Goal: Information Seeking & Learning: Learn about a topic

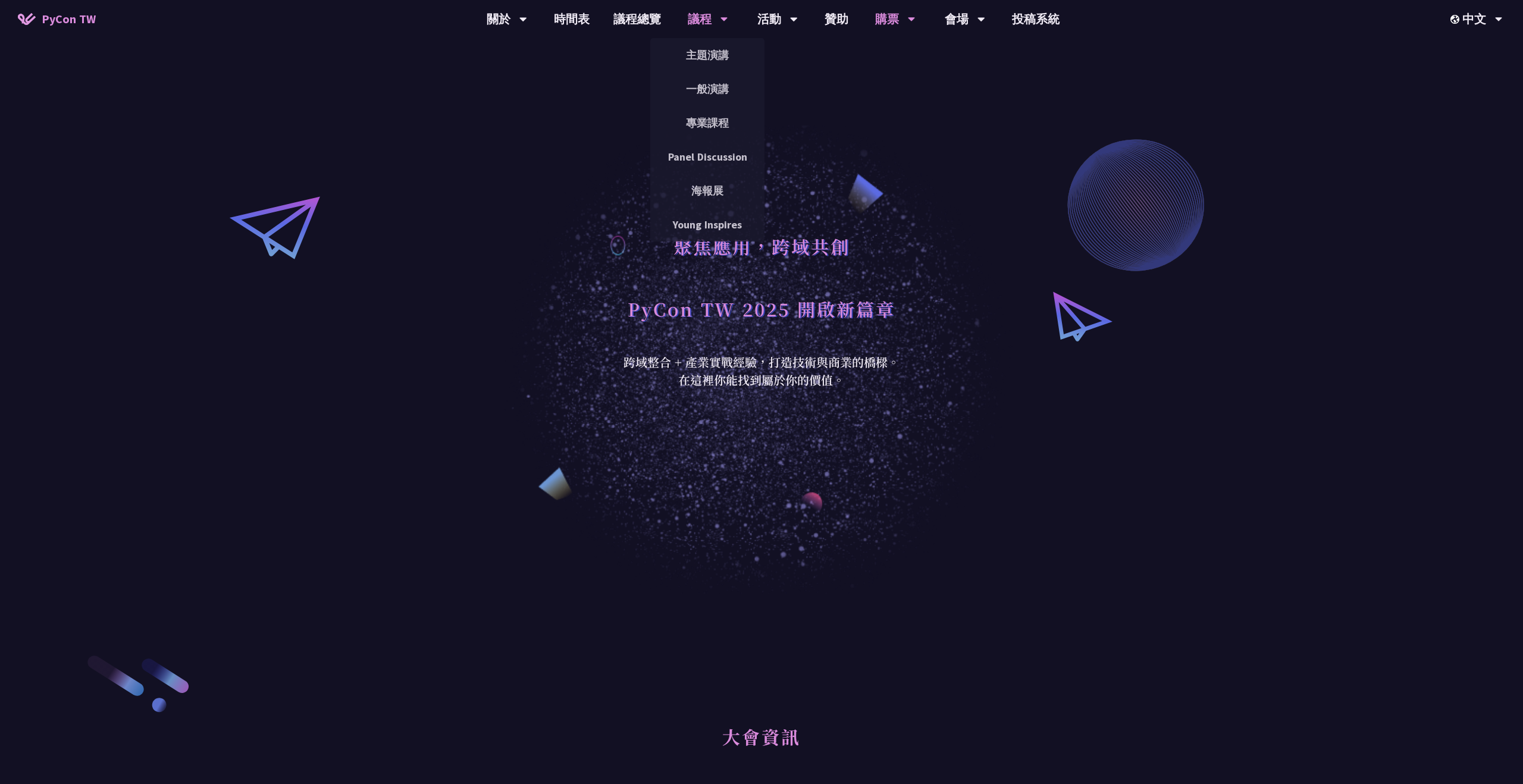
click at [702, 19] on div "議程" at bounding box center [707, 19] width 40 height 38
click at [708, 54] on link "主題演講" at bounding box center [707, 55] width 114 height 28
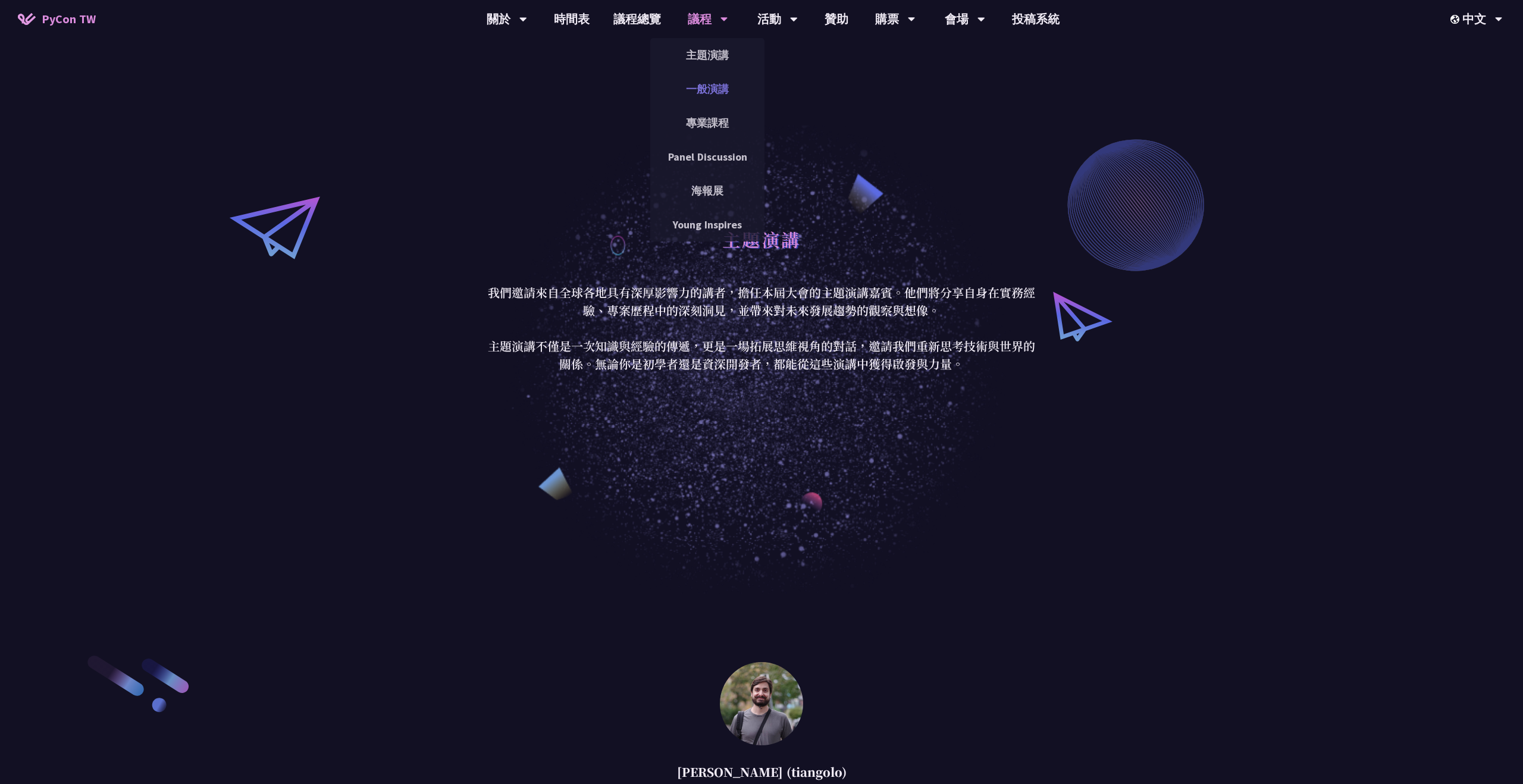
click at [712, 94] on link "一般演講" at bounding box center [707, 88] width 114 height 28
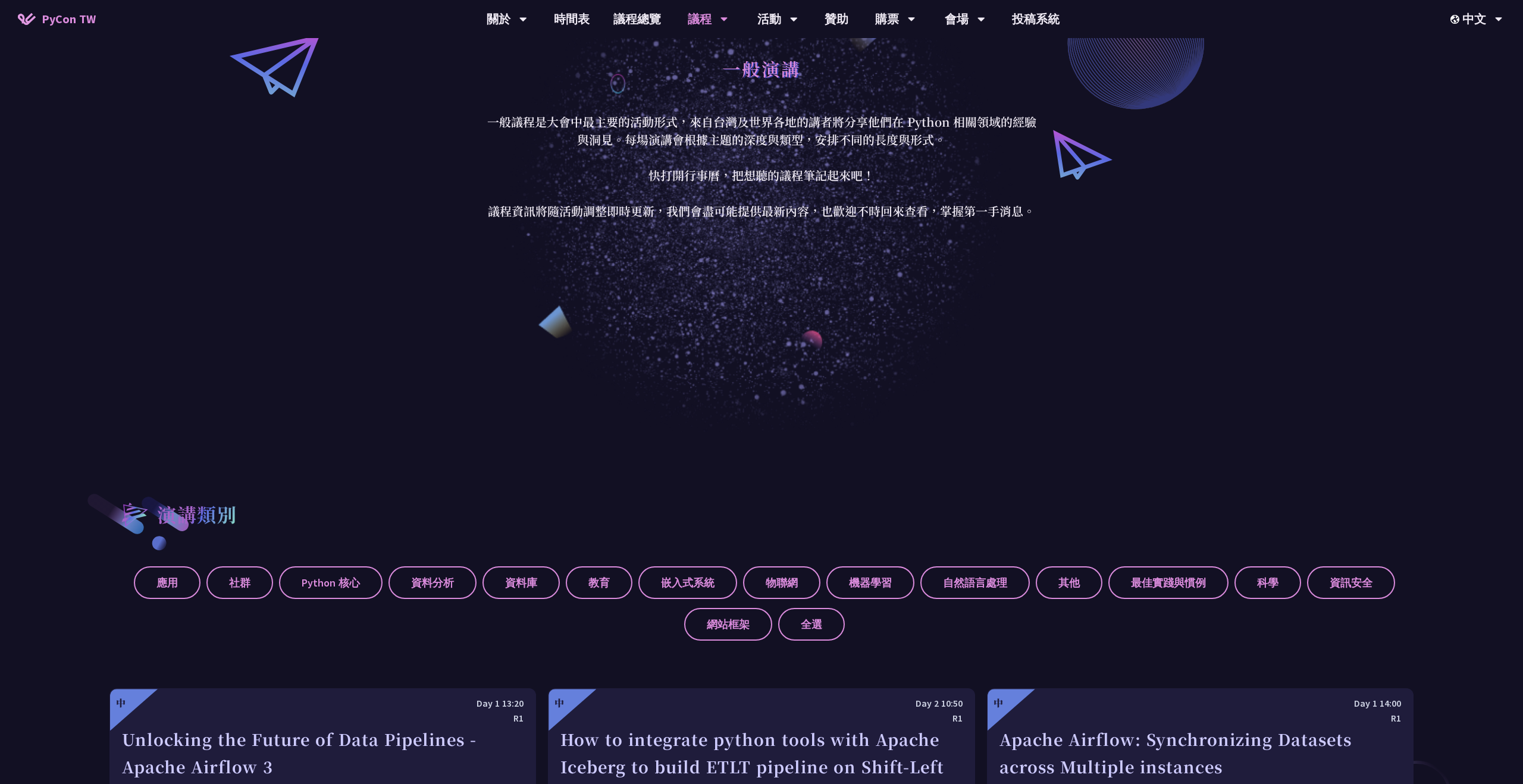
scroll to position [150, 0]
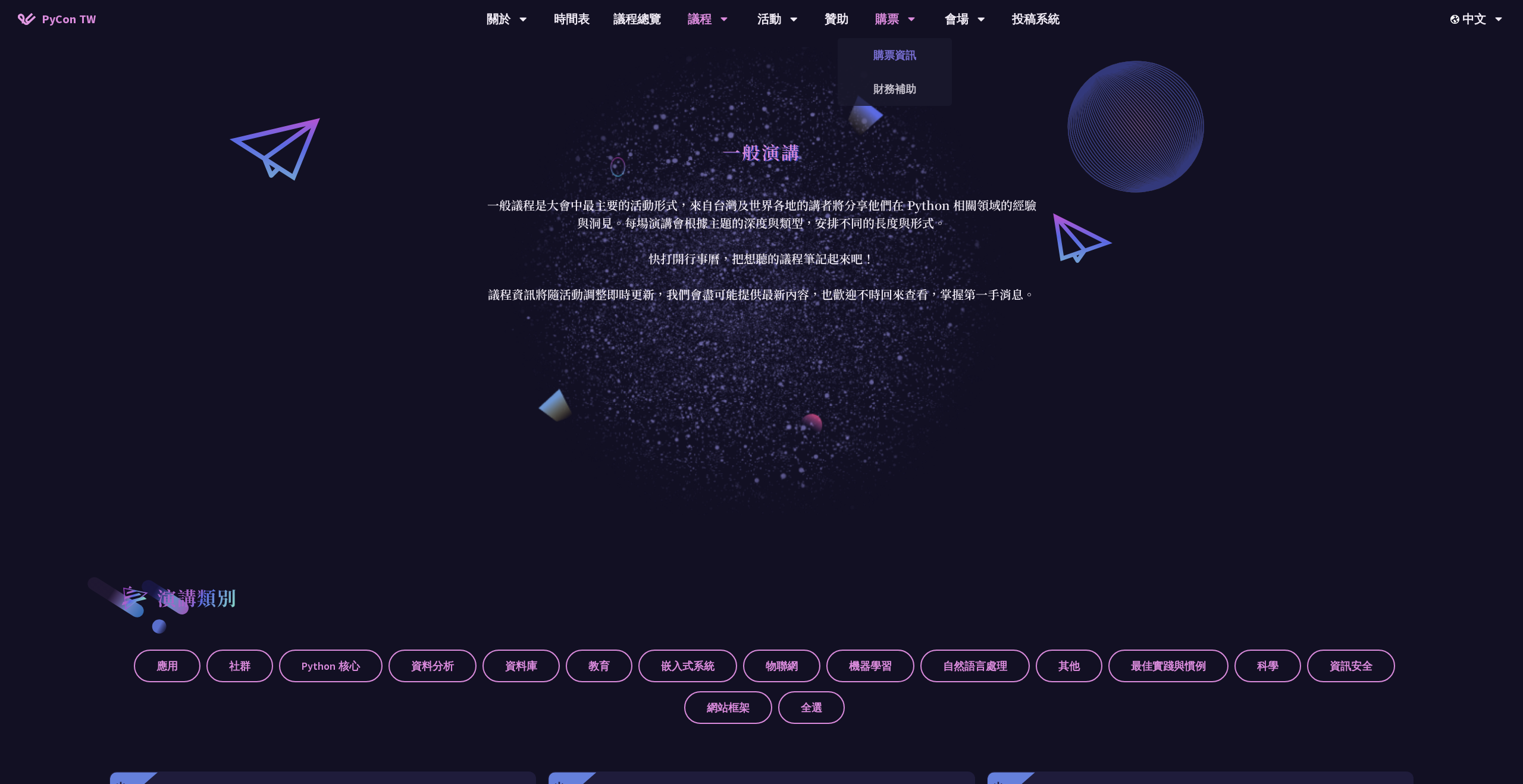
click at [898, 55] on link "購票資訊" at bounding box center [895, 55] width 114 height 28
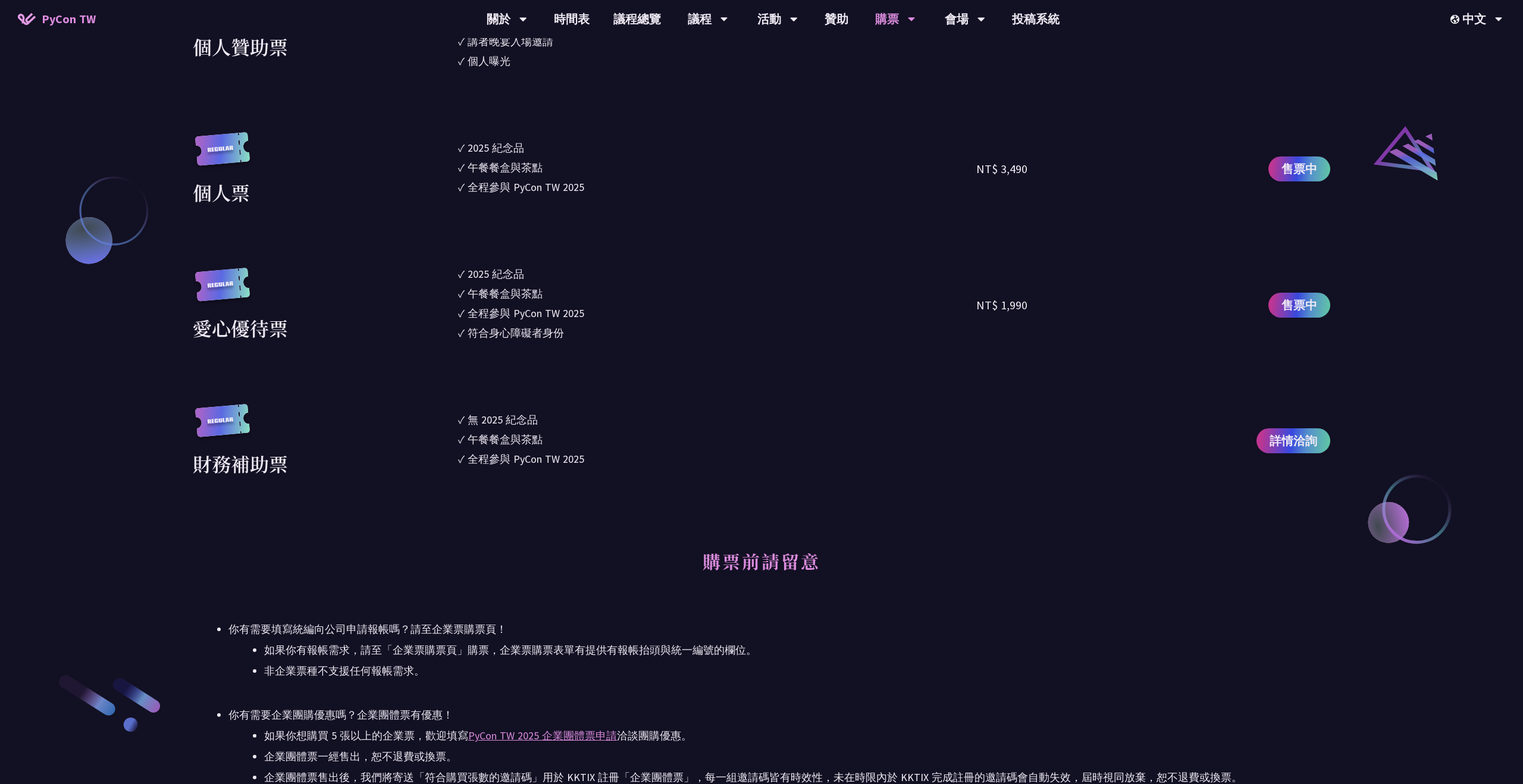
scroll to position [1395, 0]
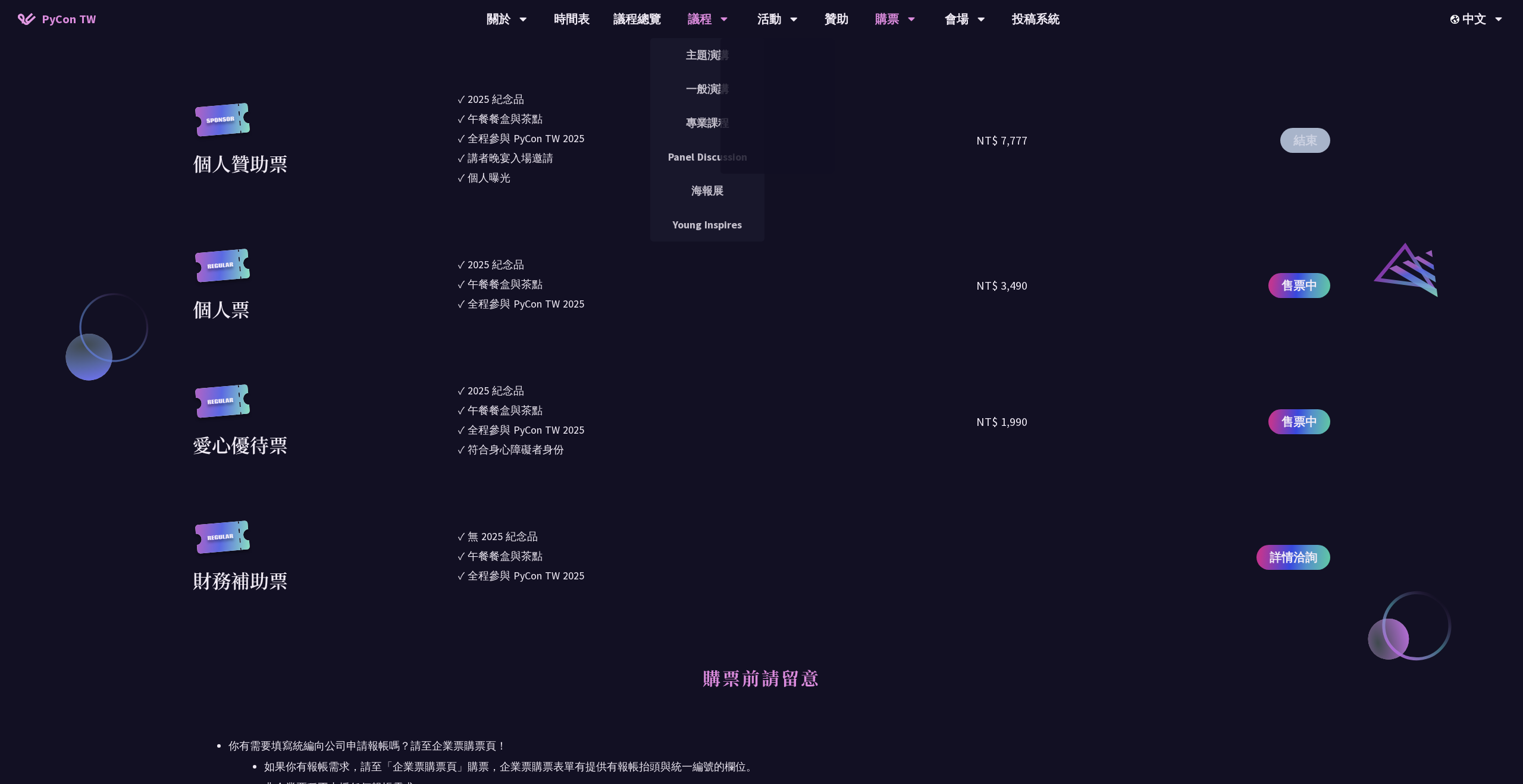
click at [721, 23] on icon at bounding box center [724, 19] width 8 height 12
click at [696, 125] on link "專業課程" at bounding box center [707, 123] width 114 height 28
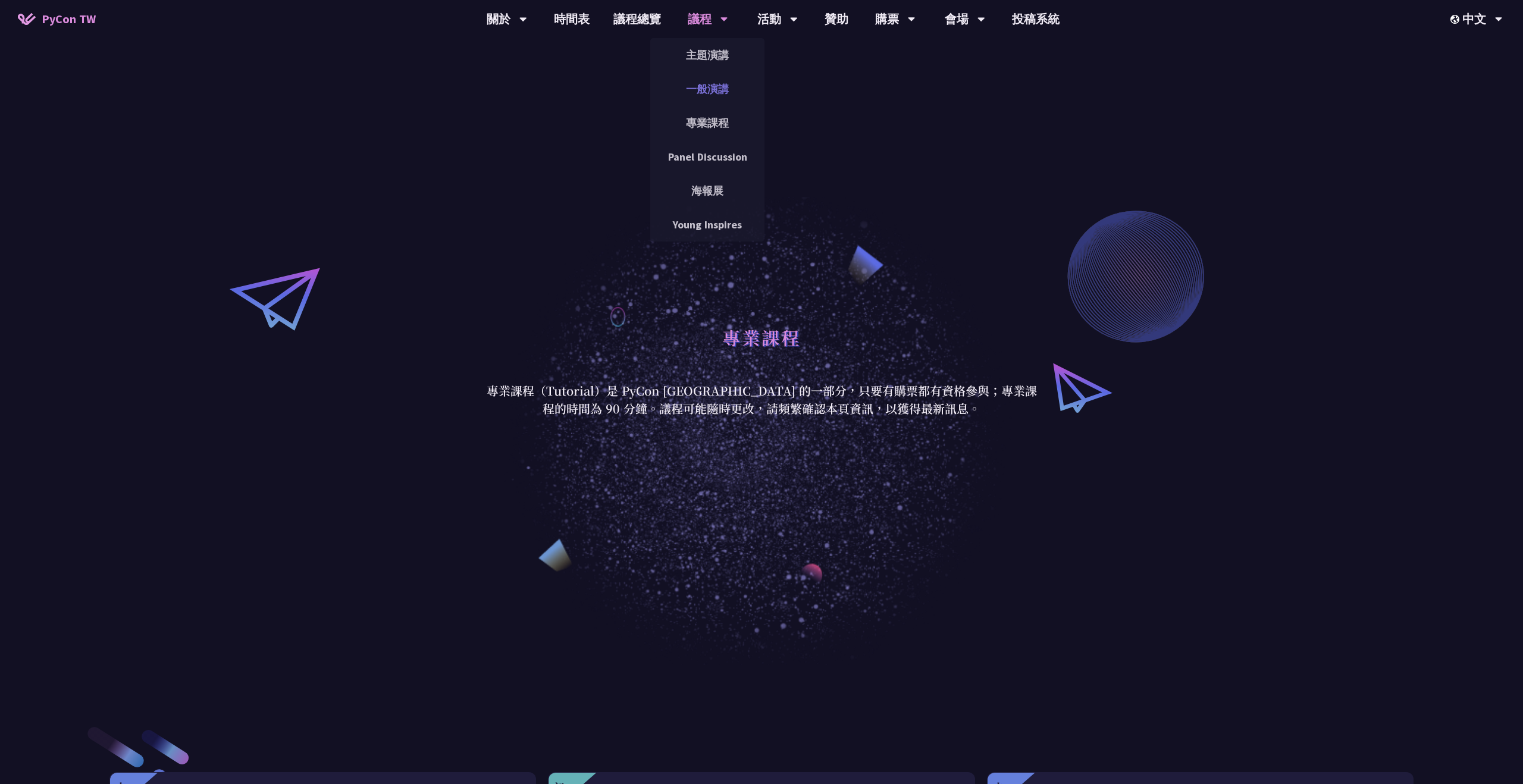
click at [712, 89] on link "一般演講" at bounding box center [707, 88] width 114 height 28
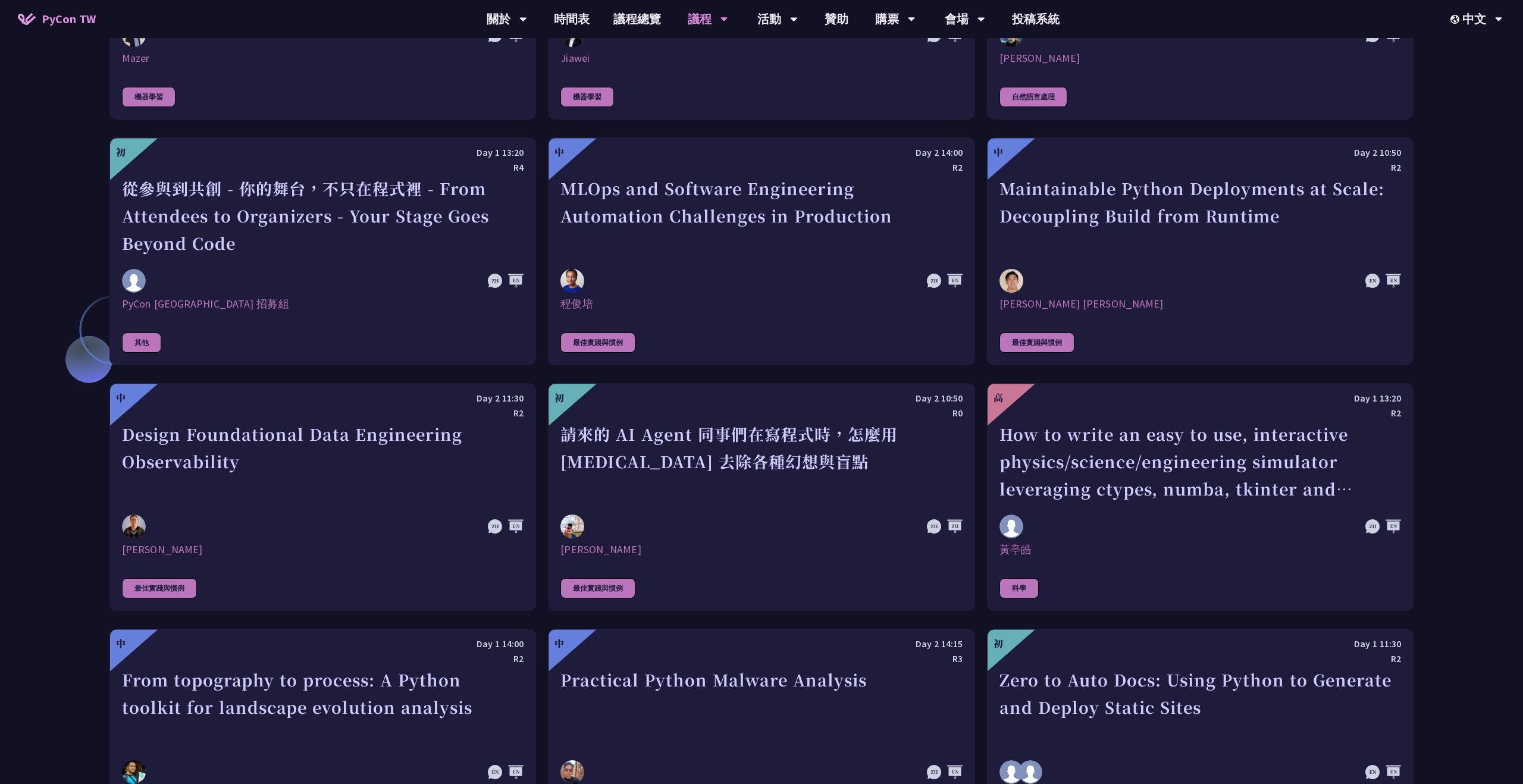
scroll to position [3314, 0]
